Goal: Task Accomplishment & Management: Manage account settings

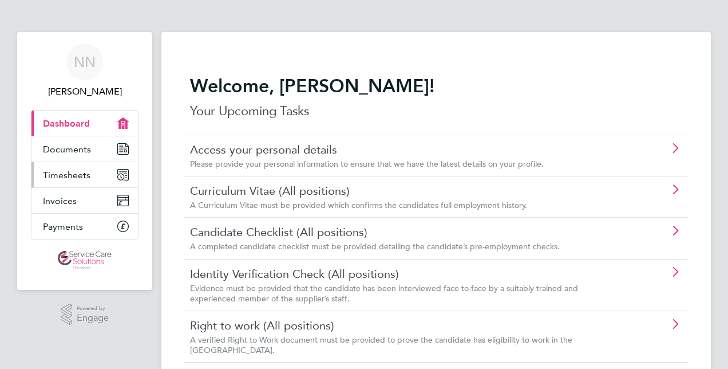
click at [76, 172] on span "Timesheets" at bounding box center [67, 174] width 48 height 11
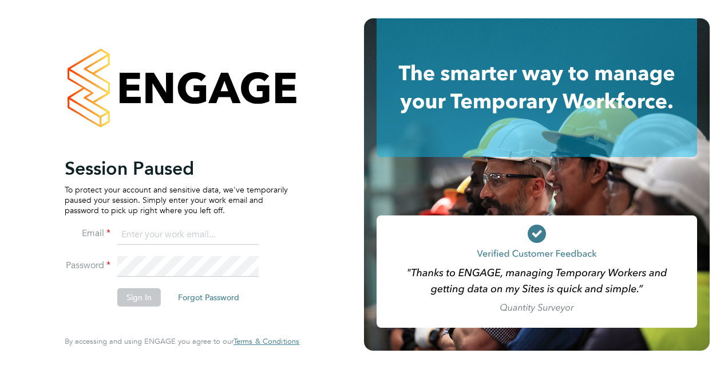
drag, startPoint x: 141, startPoint y: 223, endPoint x: 140, endPoint y: 237, distance: 13.8
click at [140, 224] on ng-template "Session Paused To protect your account and sensitive data, we've temporarily pa…" at bounding box center [176, 237] width 223 height 161
click at [141, 240] on input at bounding box center [187, 234] width 141 height 21
type input "[PERSON_NAME][EMAIL_ADDRESS][DOMAIN_NAME]"
drag, startPoint x: 237, startPoint y: 234, endPoint x: 124, endPoint y: 242, distance: 113.6
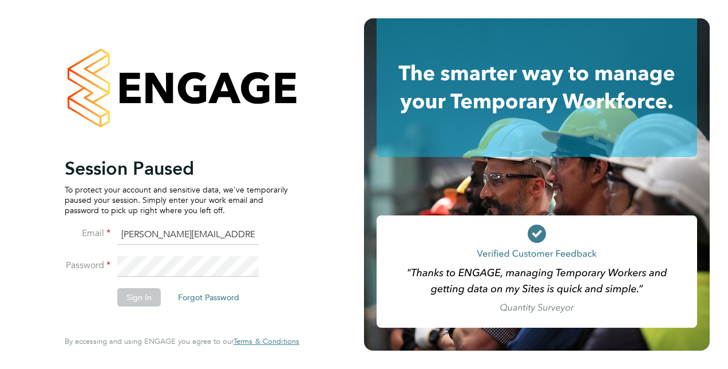
click at [124, 242] on input "[PERSON_NAME][EMAIL_ADDRESS][DOMAIN_NAME]" at bounding box center [187, 234] width 141 height 21
click at [244, 243] on input at bounding box center [187, 234] width 141 height 21
type input "[PERSON_NAME][EMAIL_ADDRESS][DOMAIN_NAME]"
click at [229, 238] on input "[PERSON_NAME][EMAIL_ADDRESS][DOMAIN_NAME]" at bounding box center [187, 234] width 141 height 21
click at [235, 233] on input at bounding box center [187, 234] width 141 height 21
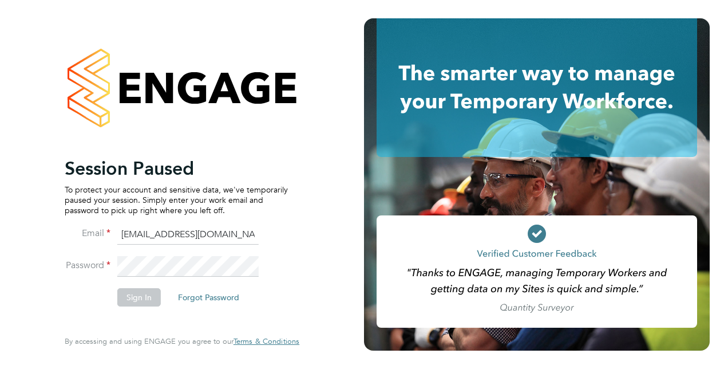
type input "[PERSON_NAME][EMAIL_ADDRESS][DOMAIN_NAME]"
drag, startPoint x: 244, startPoint y: 235, endPoint x: 0, endPoint y: 188, distance: 248.4
click at [0, 188] on html "Session Paused To protect your account and sensitive data, we've temporarily pa…" at bounding box center [364, 184] width 728 height 369
type input "[EMAIL_ADDRESS][DOMAIN_NAME]"
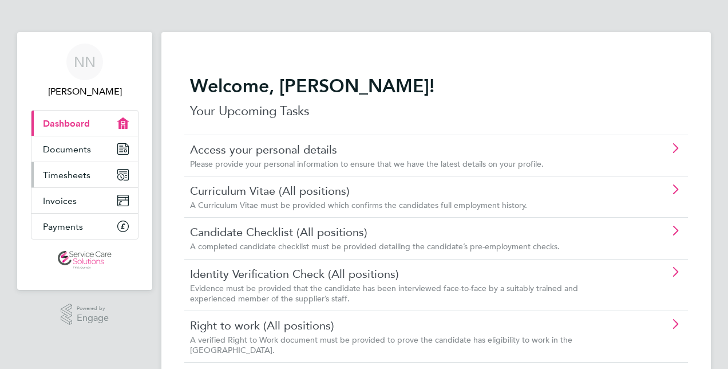
click at [92, 176] on link "Timesheets" at bounding box center [84, 174] width 106 height 25
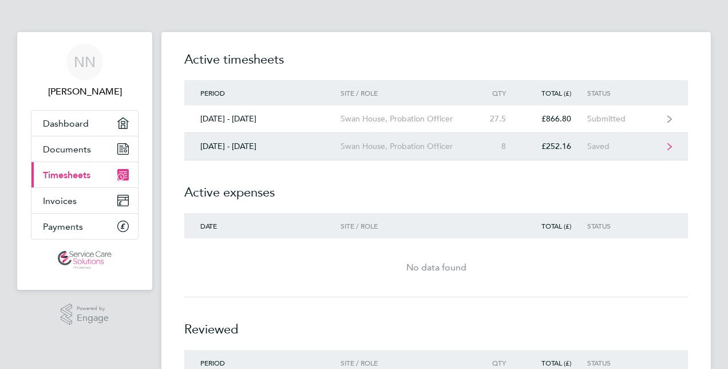
click at [504, 150] on div "8" at bounding box center [497, 146] width 50 height 10
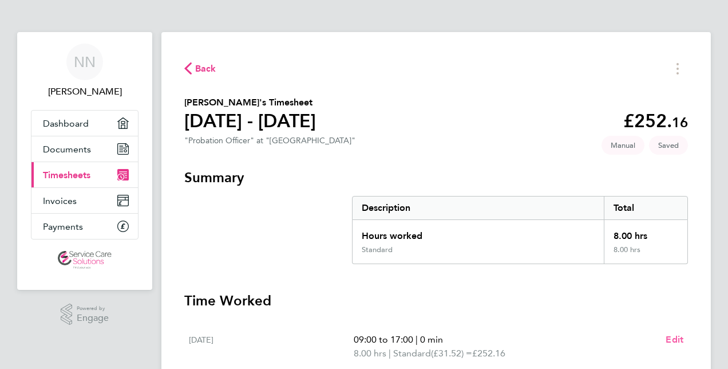
click at [671, 337] on span "Edit" at bounding box center [675, 339] width 18 height 11
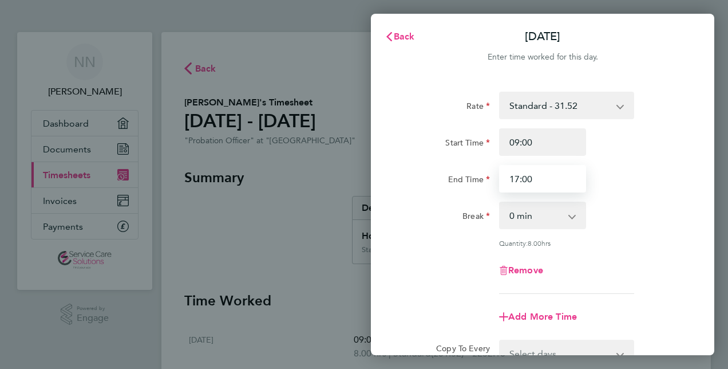
click at [552, 178] on input "17:00" at bounding box center [542, 178] width 87 height 27
click at [599, 214] on div "Break 0 min 15 min 30 min 45 min 60 min 75 min 90 min" at bounding box center [542, 215] width 289 height 27
click at [531, 175] on input "18:00" at bounding box center [542, 178] width 87 height 27
type input "19:00"
click at [633, 253] on div "Rate Standard - 31.52 Start Time 09:00 End Time 19:00 Break 0 min 15 min 30 min…" at bounding box center [542, 193] width 279 height 202
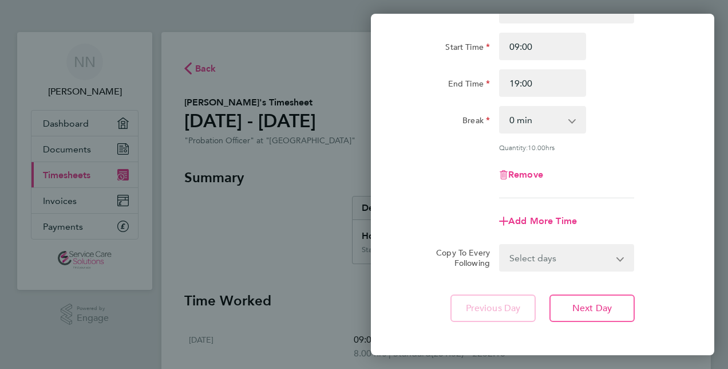
scroll to position [148, 0]
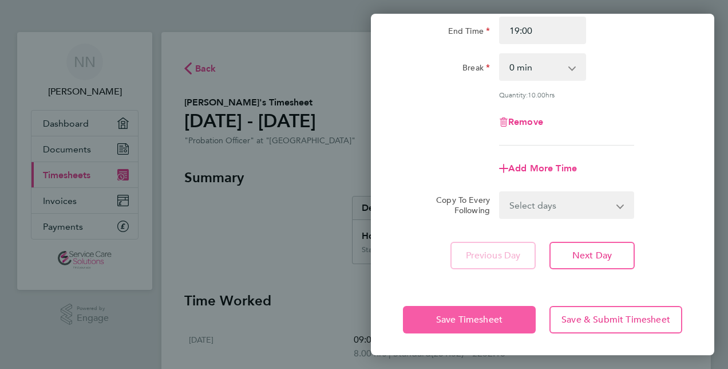
click at [453, 314] on span "Save Timesheet" at bounding box center [469, 319] width 66 height 11
